Goal: Task Accomplishment & Management: Manage account settings

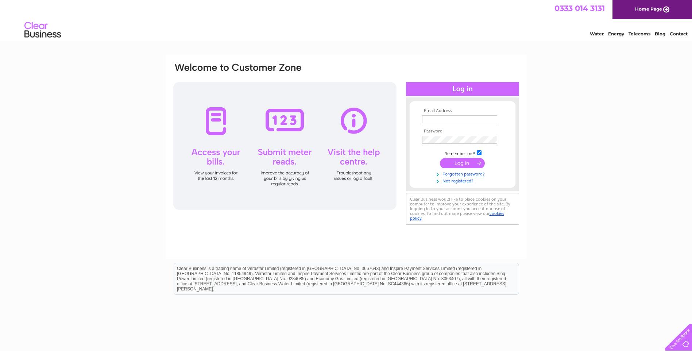
type input "a49servicecentre@outlook.com"
click at [458, 164] on input "submit" at bounding box center [462, 163] width 45 height 10
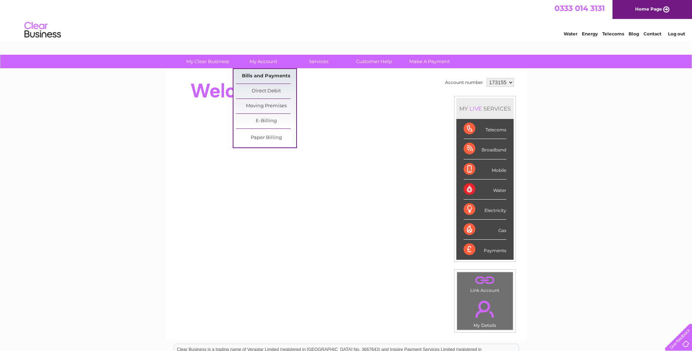
click at [275, 77] on link "Bills and Payments" at bounding box center [266, 76] width 60 height 15
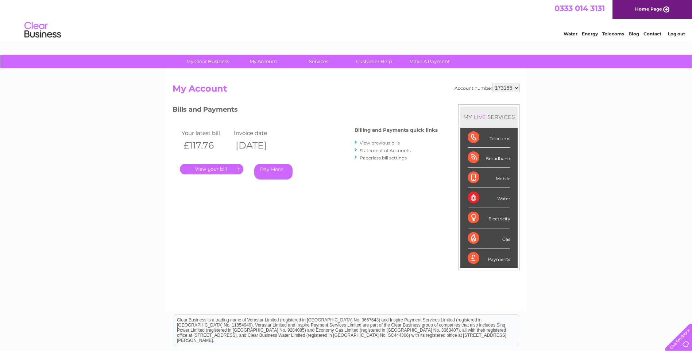
click at [211, 171] on link "." at bounding box center [211, 169] width 63 height 11
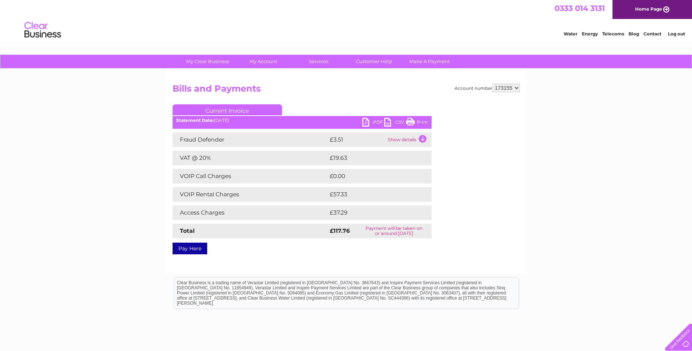
click at [368, 123] on link "PDF" at bounding box center [373, 123] width 22 height 11
click at [677, 32] on link "Log out" at bounding box center [676, 33] width 17 height 5
